Goal: Information Seeking & Learning: Learn about a topic

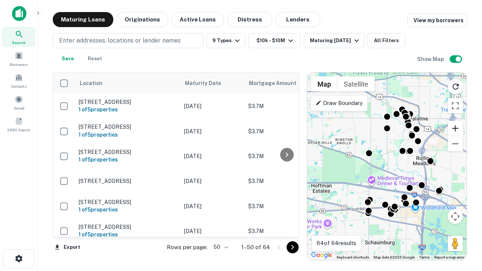
click at [455, 128] on button "Zoom in" at bounding box center [454, 128] width 15 height 15
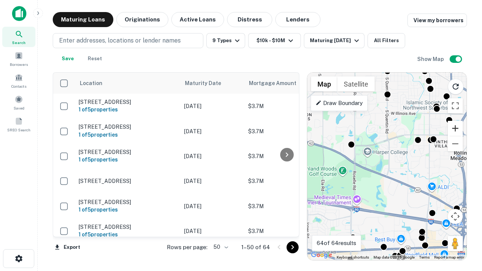
click at [455, 128] on button "Zoom in" at bounding box center [454, 128] width 15 height 15
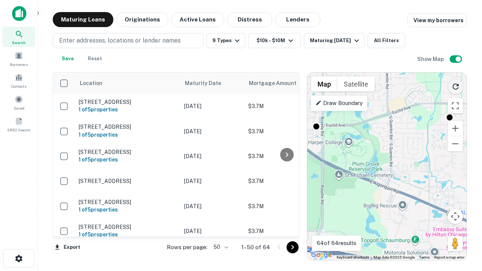
click at [455, 85] on icon "Reload search area" at bounding box center [455, 86] width 9 height 9
